Goal: Find specific page/section: Find specific page/section

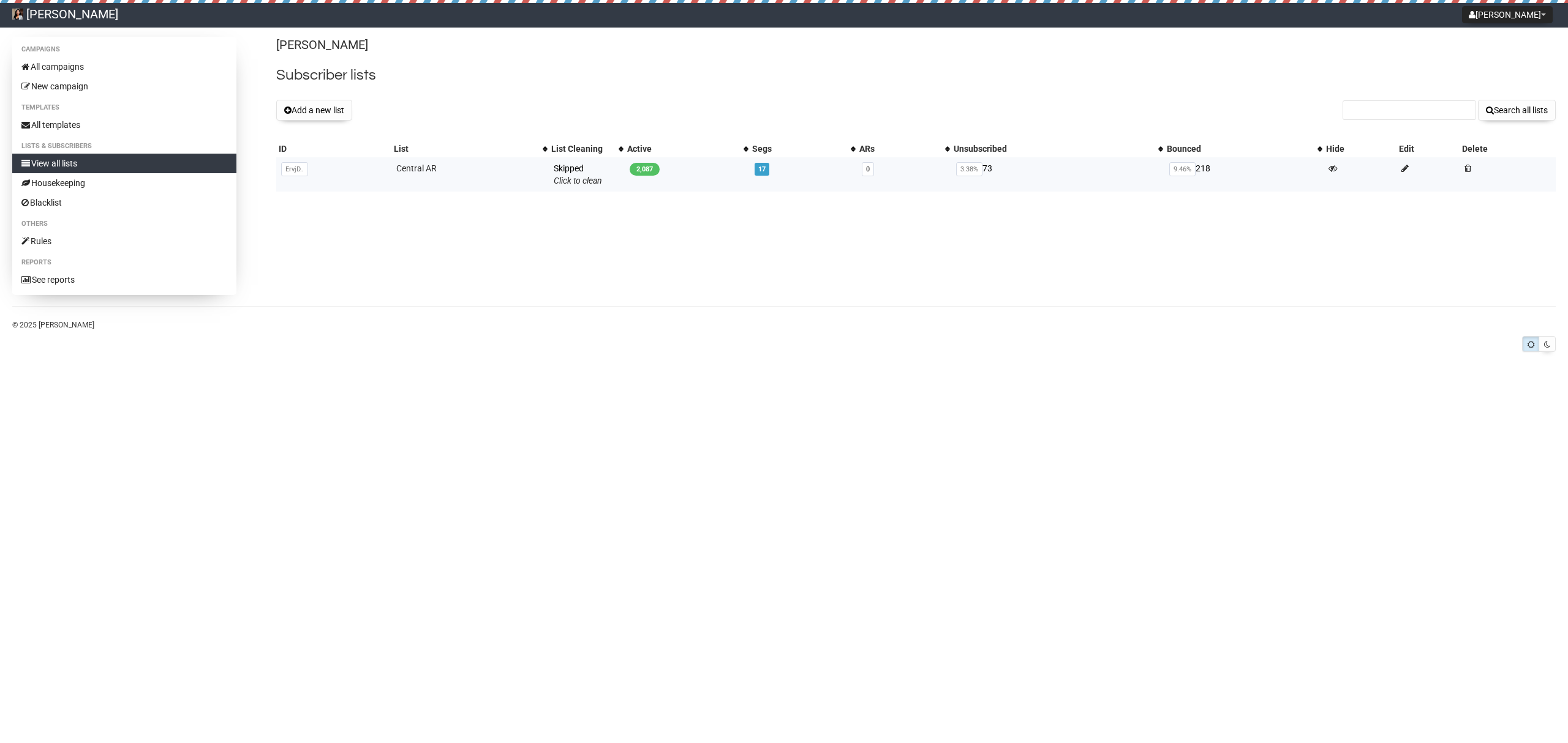
click at [645, 169] on span "2,087" at bounding box center [644, 168] width 30 height 12
click at [442, 182] on td "Central AR" at bounding box center [470, 175] width 158 height 34
click at [431, 165] on link "Central AR" at bounding box center [416, 168] width 40 height 10
